Goal: Go to known website: Access a specific website the user already knows

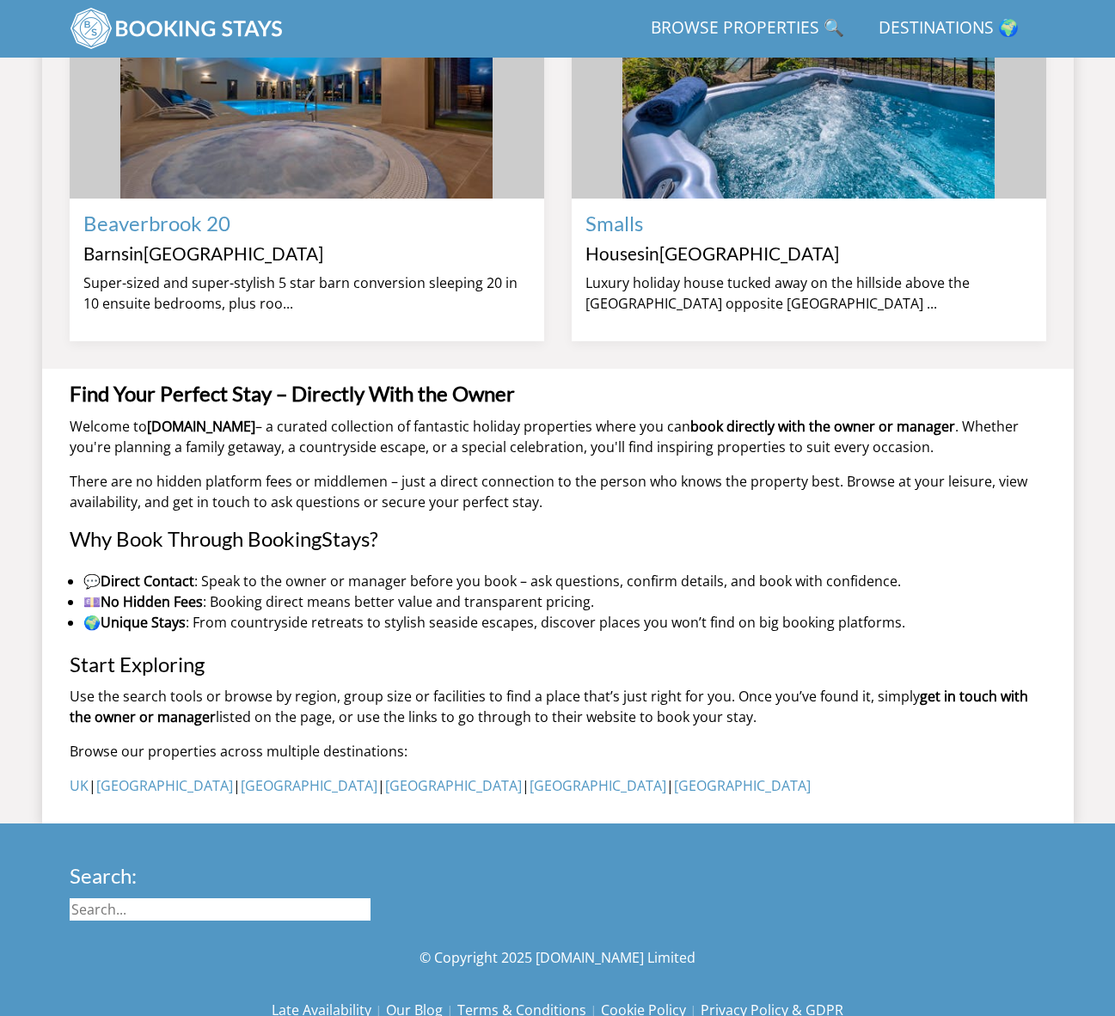
scroll to position [1694, 0]
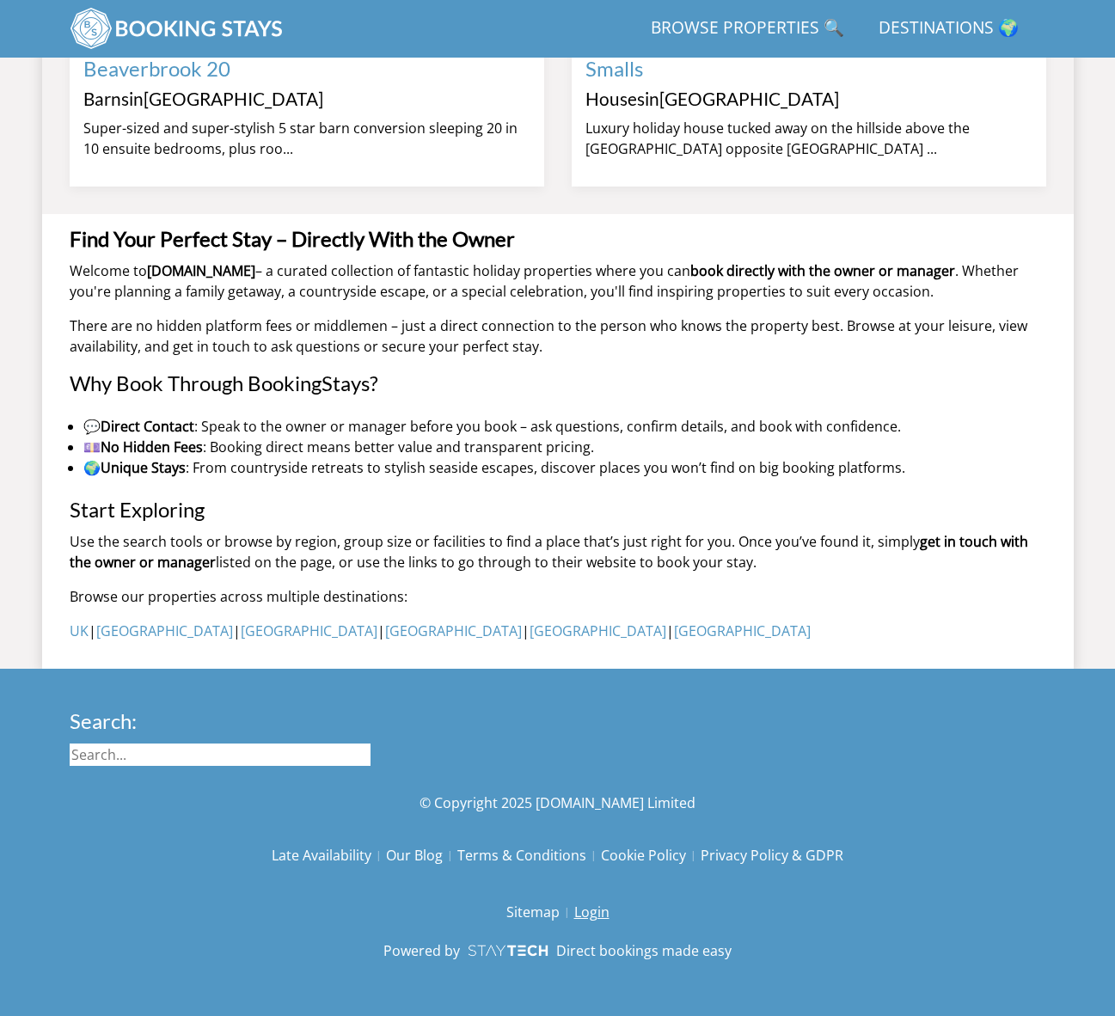
click at [600, 910] on link "Login" at bounding box center [591, 911] width 35 height 29
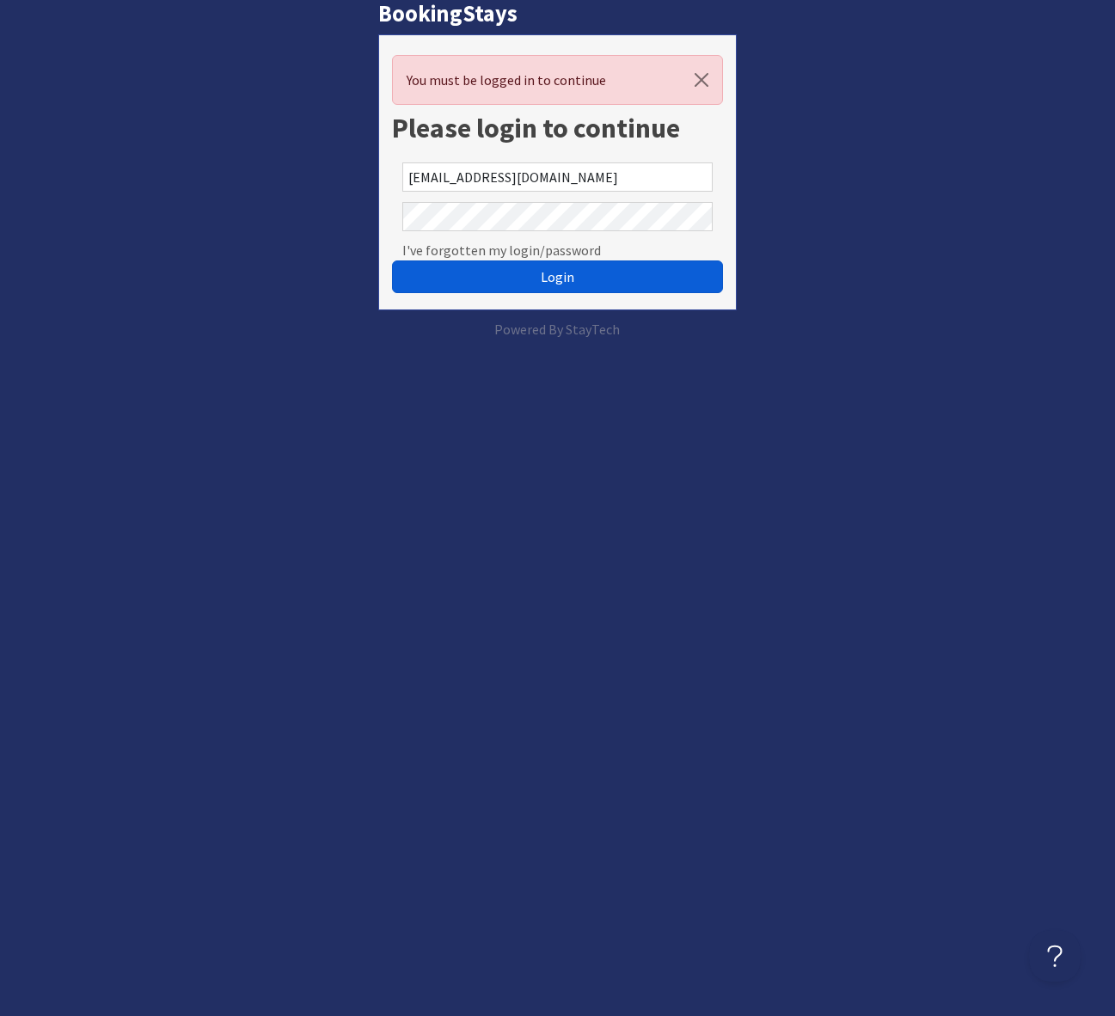
click at [585, 283] on button "Login" at bounding box center [557, 276] width 330 height 33
